Goal: Information Seeking & Learning: Check status

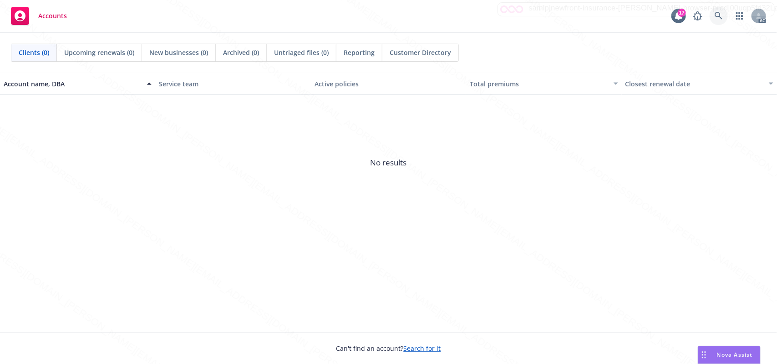
click at [717, 15] on icon at bounding box center [718, 16] width 8 height 8
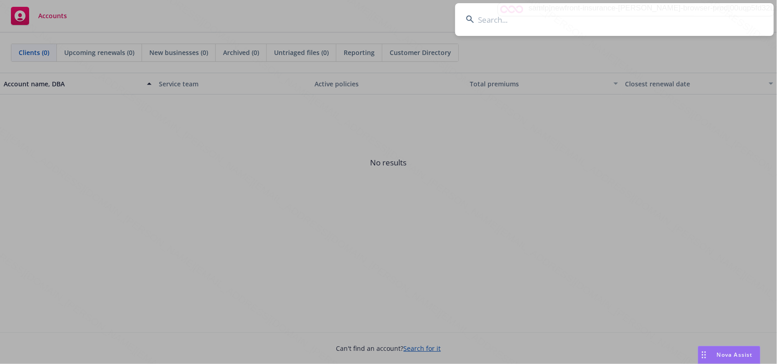
click at [535, 26] on input at bounding box center [614, 19] width 318 height 33
type input "[PERSON_NAME] & Milan"
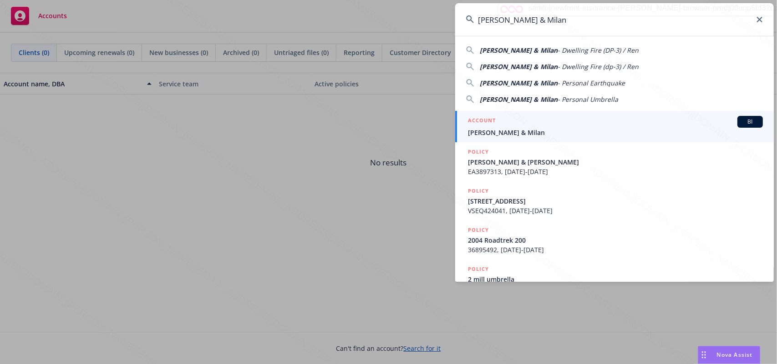
click at [528, 124] on div "ACCOUNT BI" at bounding box center [615, 122] width 295 height 12
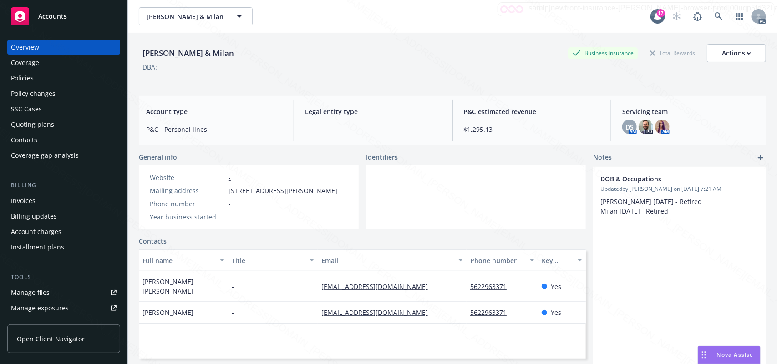
click at [28, 76] on div "Policies" at bounding box center [22, 78] width 23 height 15
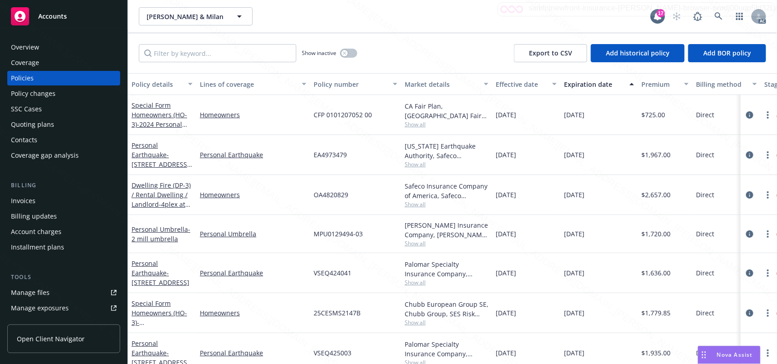
scroll to position [18, 0]
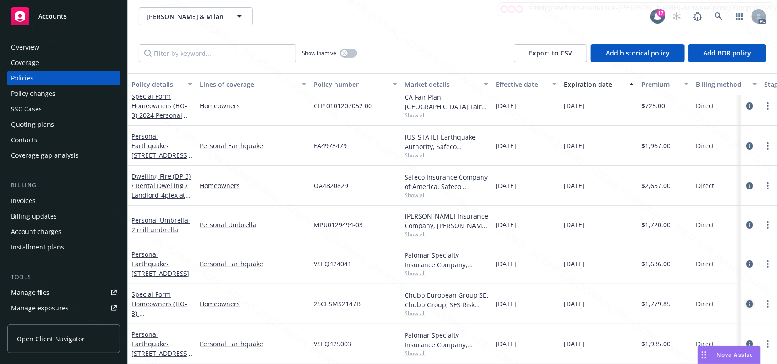
click at [746, 301] on icon "circleInformation" at bounding box center [749, 304] width 7 height 7
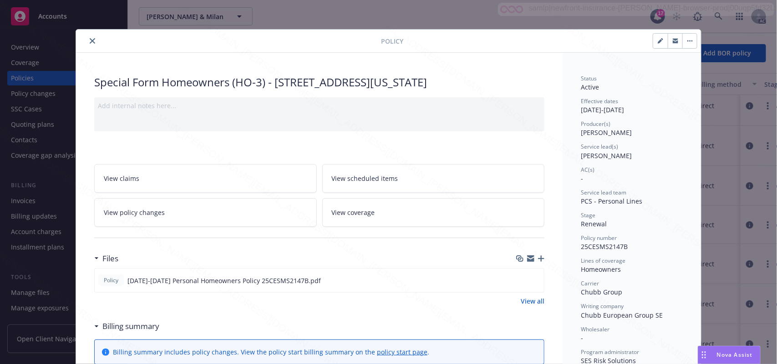
click at [396, 180] on link "View scheduled items" at bounding box center [433, 178] width 222 height 29
click at [90, 44] on icon "close" at bounding box center [92, 40] width 5 height 5
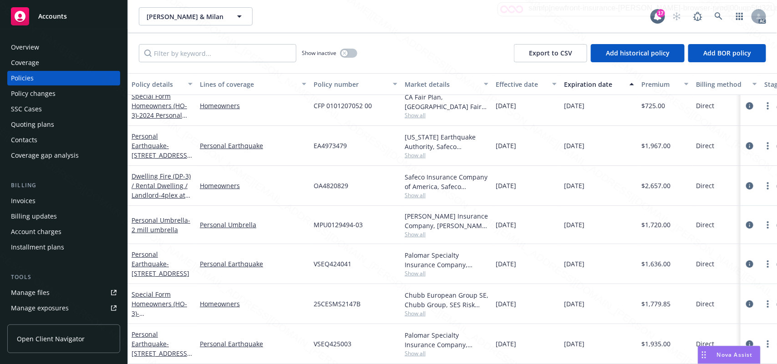
click at [42, 47] on div "Overview" at bounding box center [64, 47] width 106 height 15
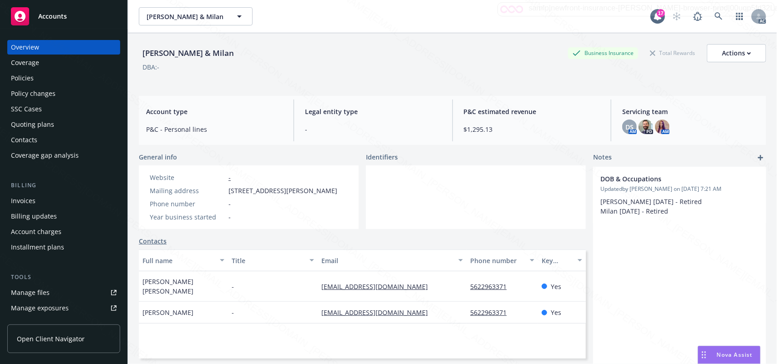
click at [25, 82] on div "Policies" at bounding box center [22, 78] width 23 height 15
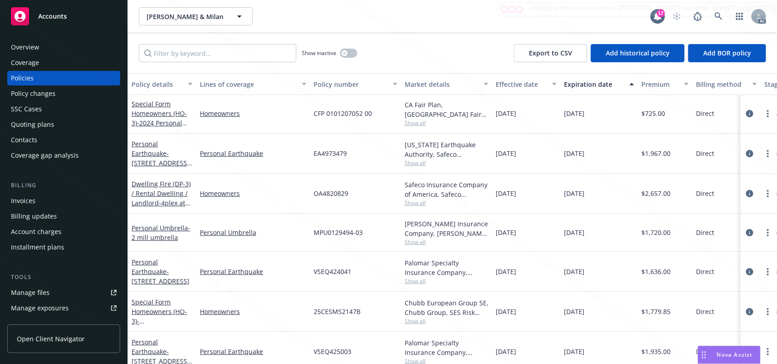
scroll to position [18, 0]
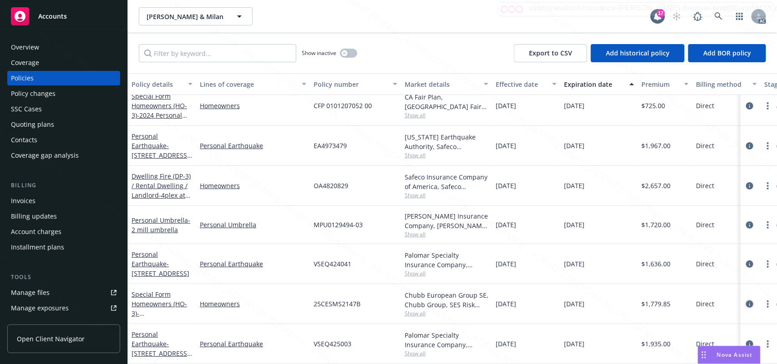
click at [746, 301] on icon "circleInformation" at bounding box center [749, 304] width 7 height 7
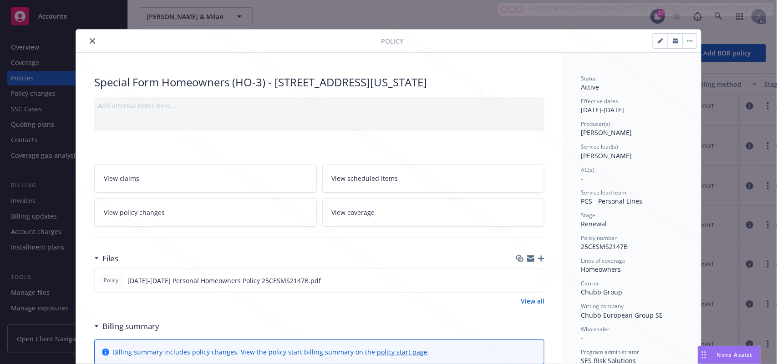
scroll to position [27, 0]
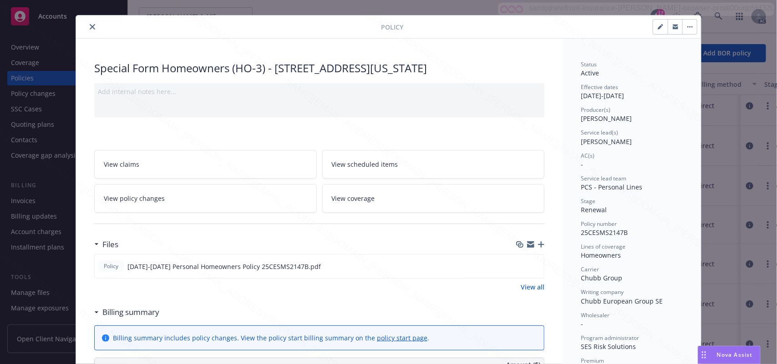
scroll to position [0, 0]
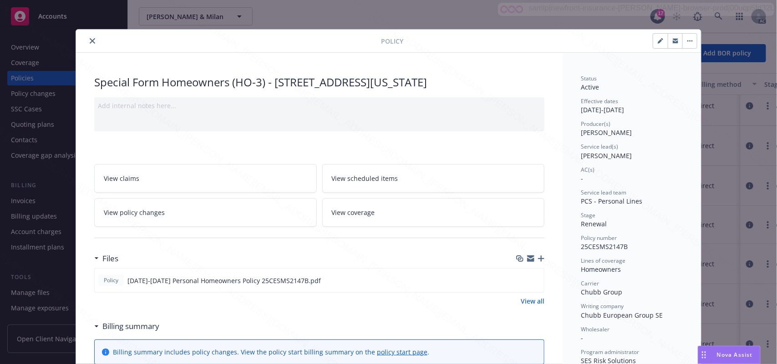
click at [385, 210] on link "View coverage" at bounding box center [433, 212] width 222 height 29
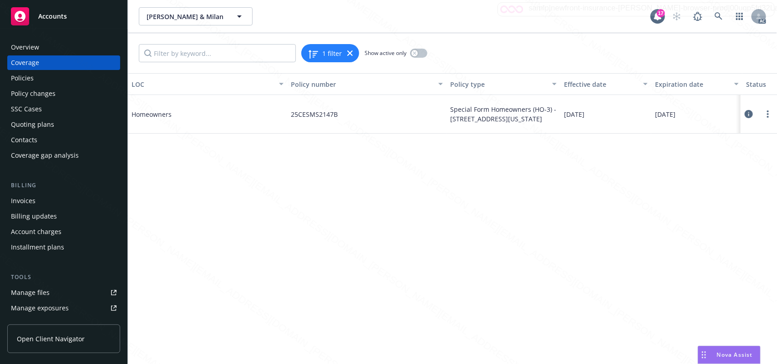
click at [744, 113] on icon at bounding box center [748, 114] width 8 height 8
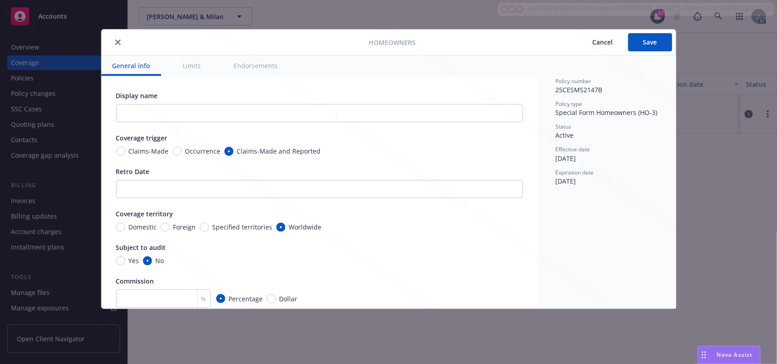
click at [259, 66] on button "Endorsements" at bounding box center [256, 66] width 66 height 20
type textarea "x"
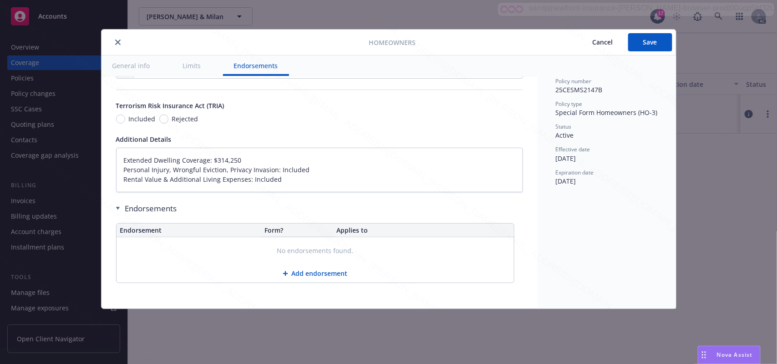
click at [116, 43] on icon "close" at bounding box center [117, 42] width 5 height 5
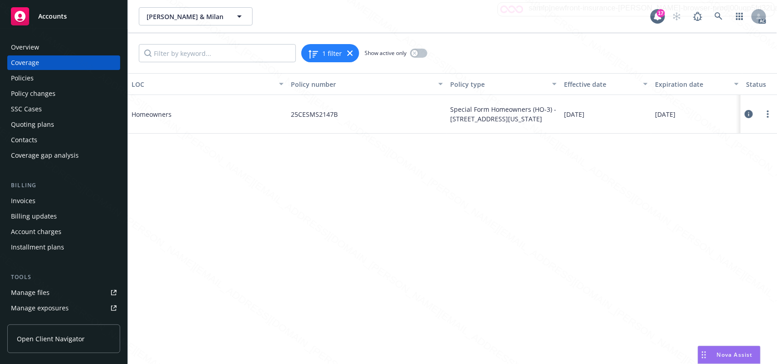
click at [747, 111] on icon at bounding box center [748, 114] width 8 height 8
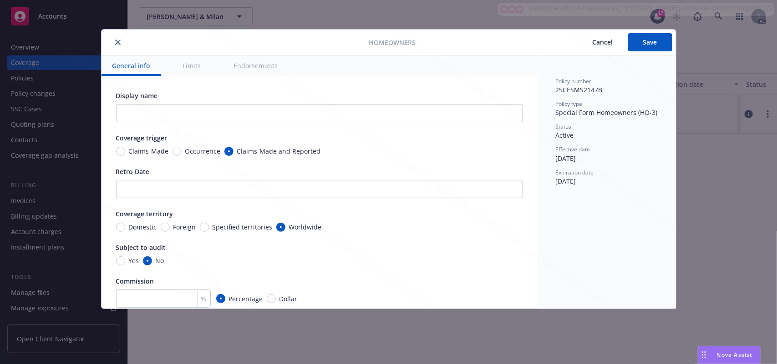
click at [253, 65] on button "Endorsements" at bounding box center [256, 66] width 66 height 20
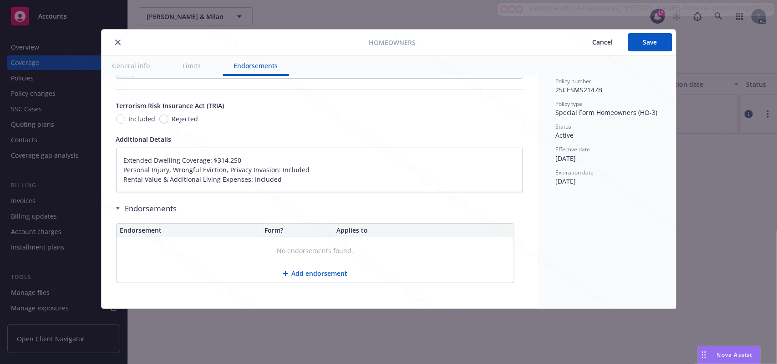
click at [119, 45] on icon "close" at bounding box center [117, 42] width 5 height 5
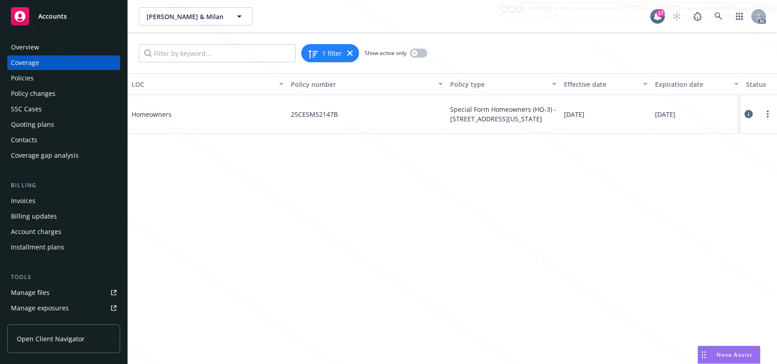
click at [745, 114] on icon at bounding box center [748, 114] width 8 height 8
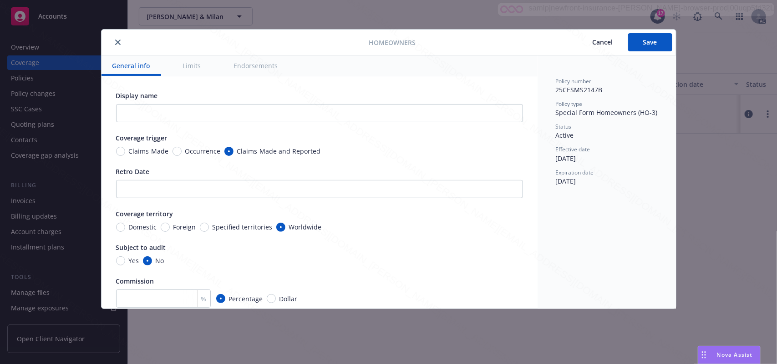
click at [247, 68] on button "Endorsements" at bounding box center [256, 66] width 66 height 20
type textarea "x"
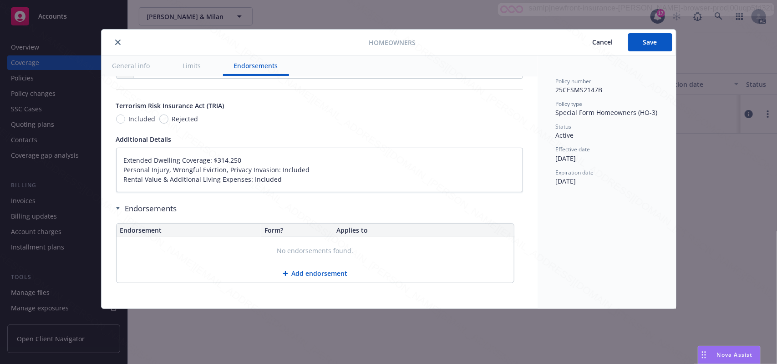
click at [116, 46] on button "close" at bounding box center [117, 42] width 11 height 11
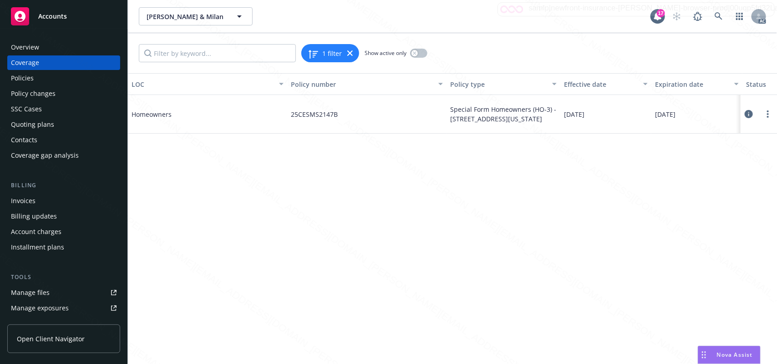
click at [28, 80] on div "Policies" at bounding box center [22, 78] width 23 height 15
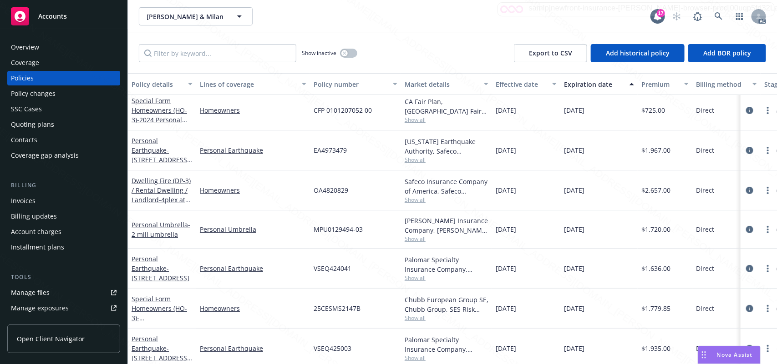
scroll to position [18, 0]
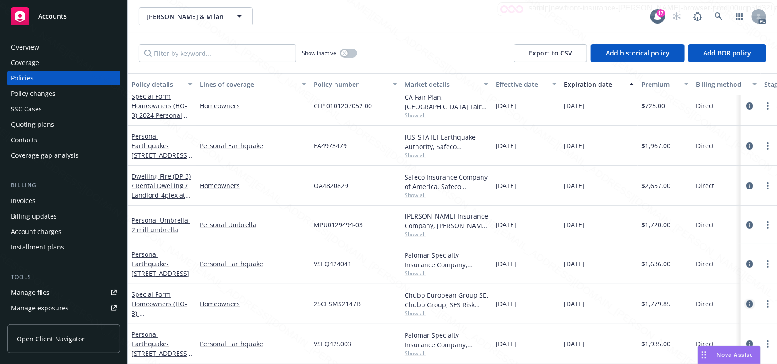
click at [746, 301] on icon "circleInformation" at bounding box center [749, 304] width 7 height 7
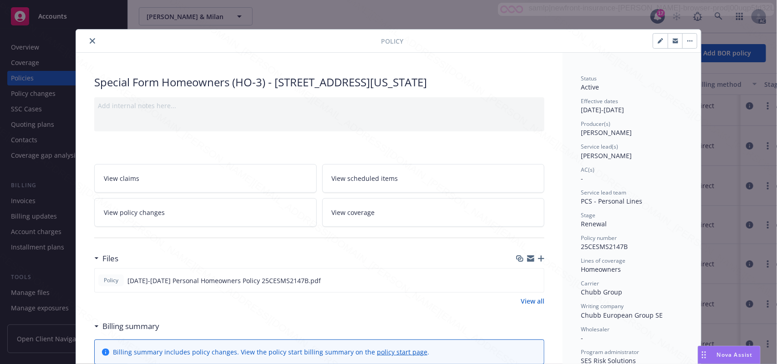
click at [394, 180] on link "View scheduled items" at bounding box center [433, 178] width 222 height 29
click at [90, 39] on icon "close" at bounding box center [92, 40] width 5 height 5
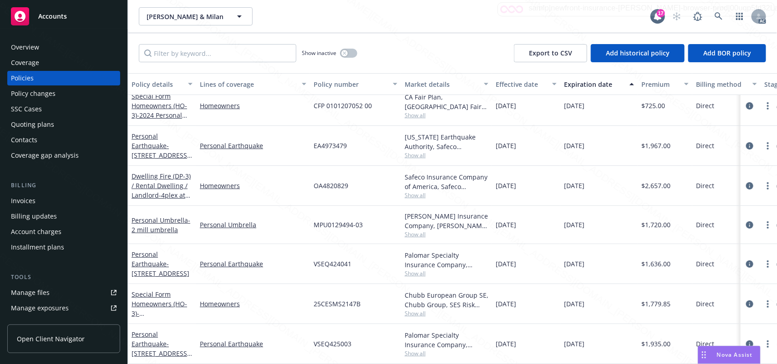
click at [30, 47] on div "Overview" at bounding box center [25, 47] width 28 height 15
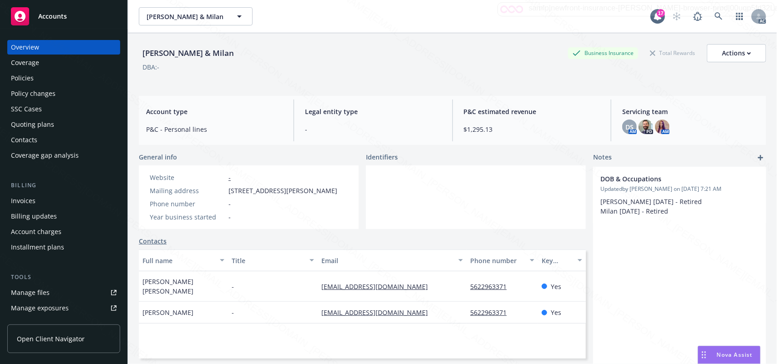
click at [19, 76] on div "Policies" at bounding box center [22, 78] width 23 height 15
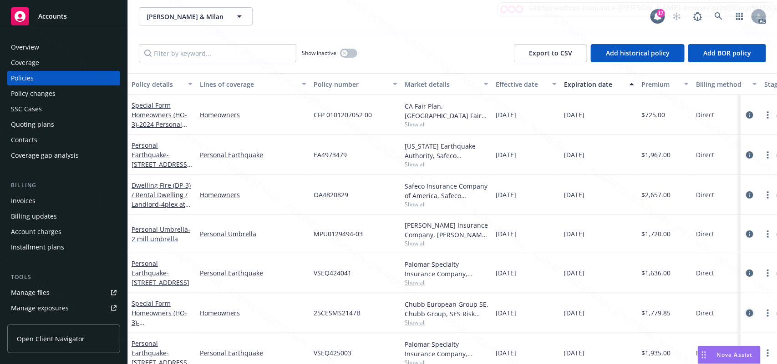
click at [746, 314] on icon "circleInformation" at bounding box center [749, 313] width 7 height 7
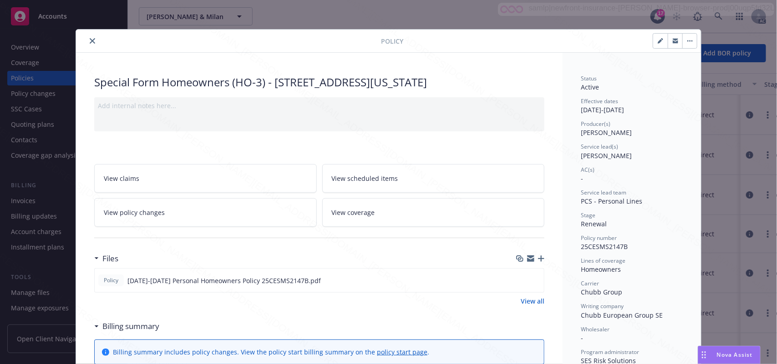
scroll to position [27, 0]
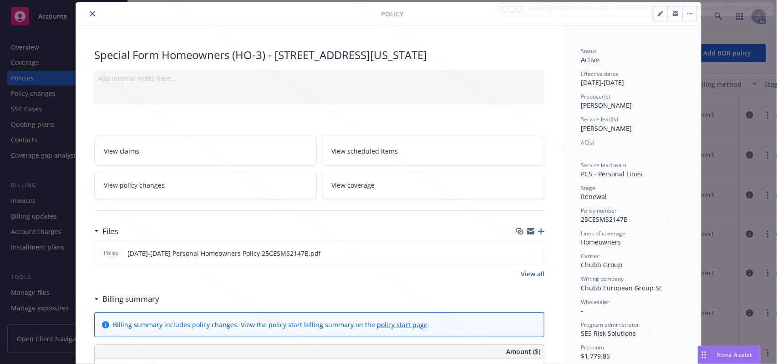
click at [382, 151] on span "View scheduled items" at bounding box center [365, 151] width 66 height 10
click at [90, 15] on icon "close" at bounding box center [92, 13] width 5 height 5
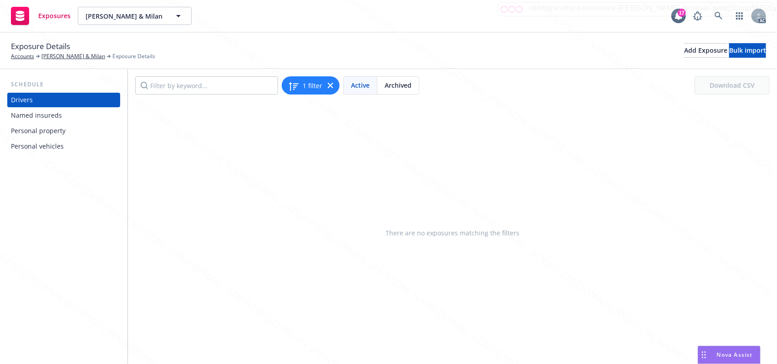
click at [44, 117] on div "Named insureds" at bounding box center [36, 115] width 51 height 15
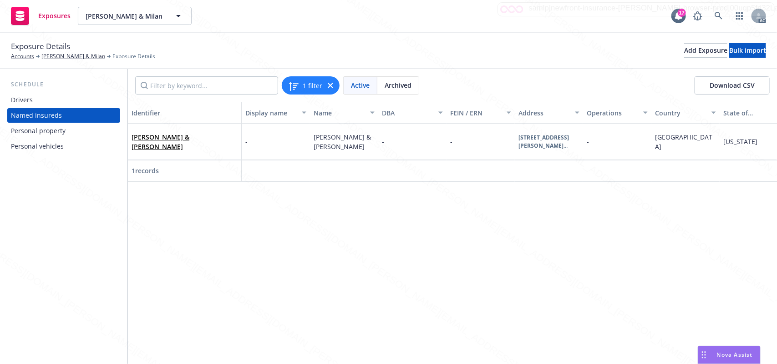
click at [46, 135] on div "Personal property" at bounding box center [38, 131] width 55 height 15
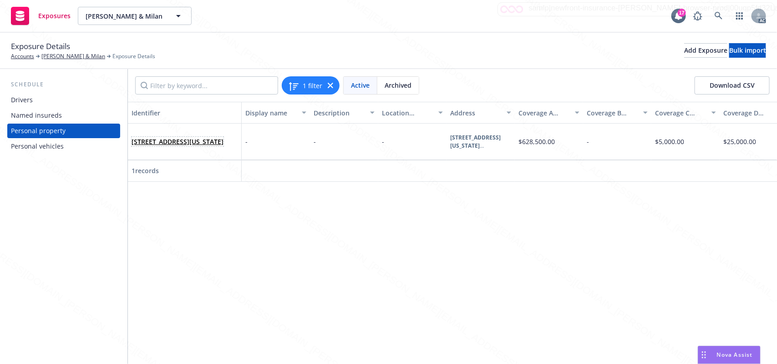
click at [187, 146] on link "[STREET_ADDRESS][US_STATE]" at bounding box center [177, 141] width 92 height 9
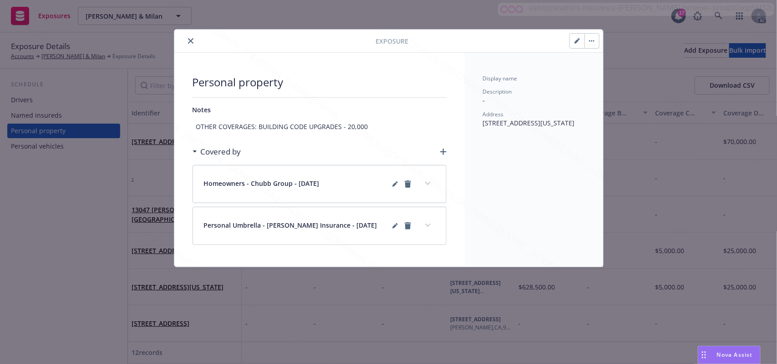
click at [194, 41] on button "close" at bounding box center [190, 40] width 11 height 11
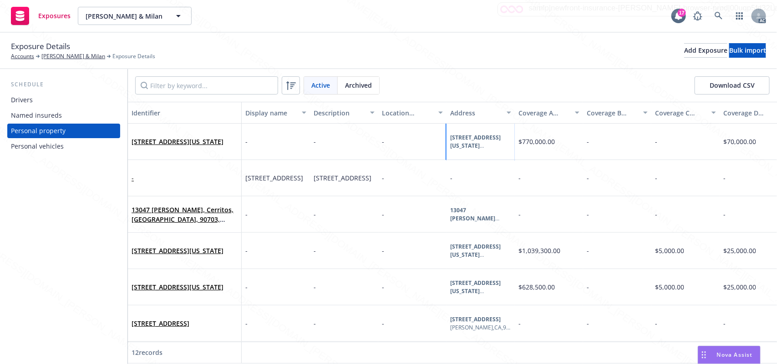
click at [477, 150] on div "Westminster , CA , 92683" at bounding box center [480, 154] width 61 height 8
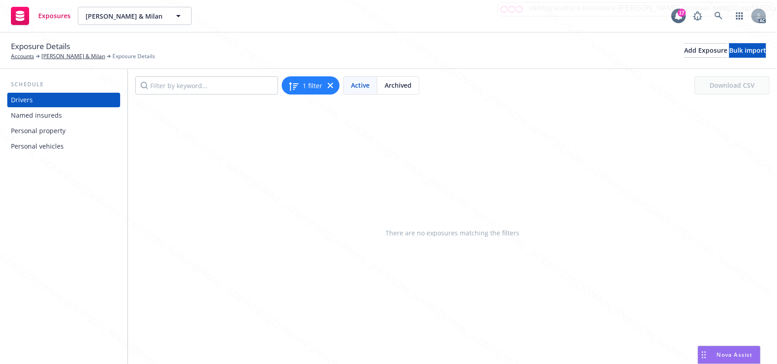
click at [37, 133] on div "Personal property" at bounding box center [38, 131] width 55 height 15
click at [45, 137] on div "Personal property" at bounding box center [38, 131] width 55 height 15
